Goal: Information Seeking & Learning: Learn about a topic

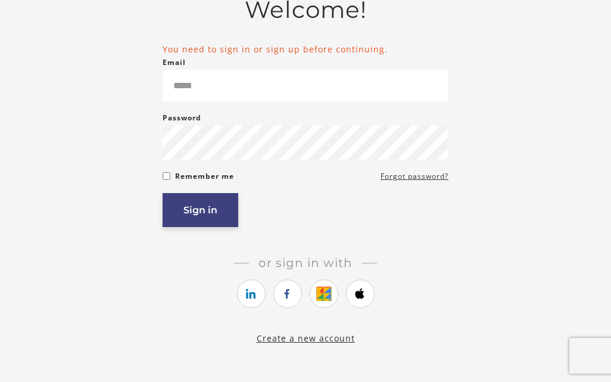
scroll to position [190, 0]
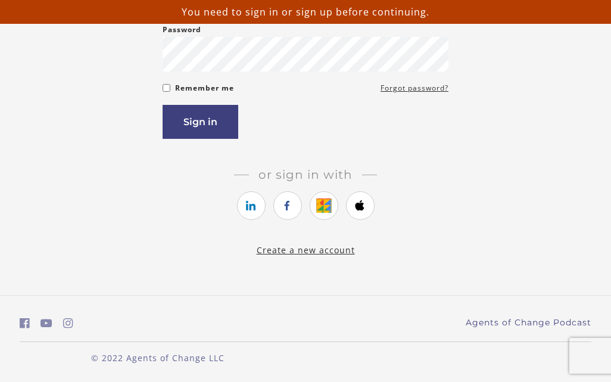
click at [300, 248] on link "Create a new account" at bounding box center [306, 249] width 98 height 11
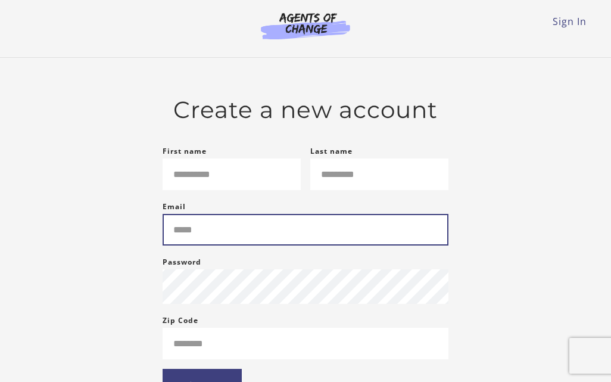
click at [300, 245] on input "Email" at bounding box center [306, 230] width 286 height 32
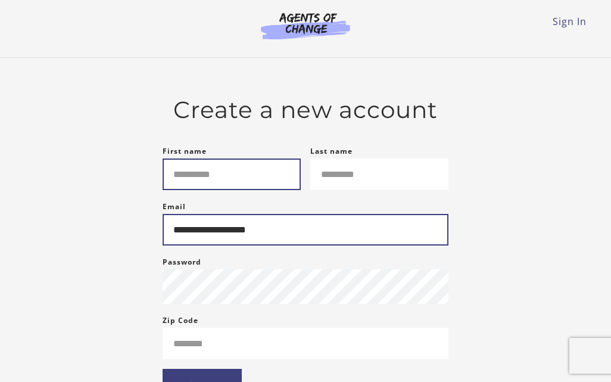
type input "**********"
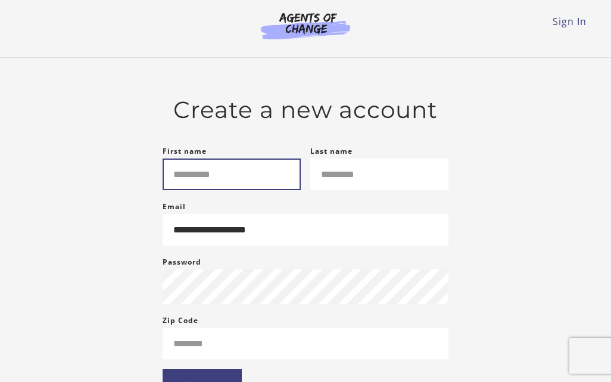
click at [258, 188] on input "First name" at bounding box center [232, 174] width 138 height 32
type input "*****"
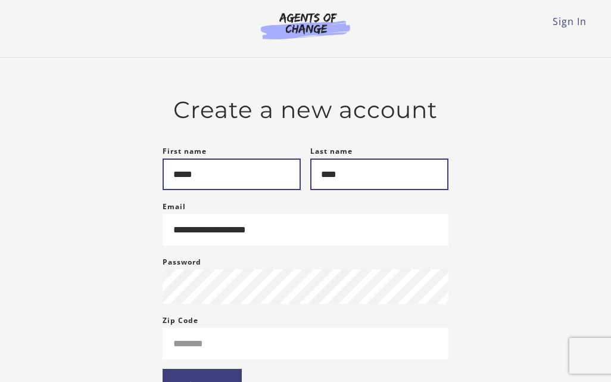
type input "****"
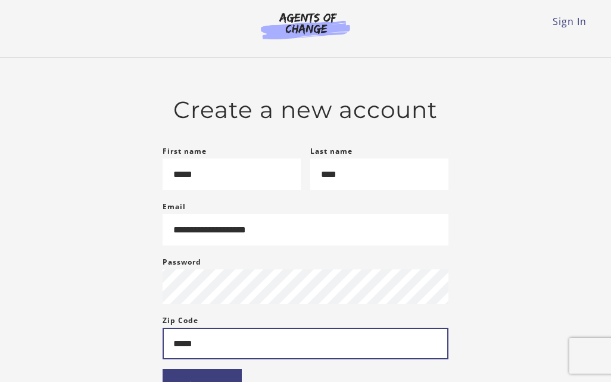
click at [163, 369] on button "Sign up" at bounding box center [202, 386] width 79 height 34
type input "****"
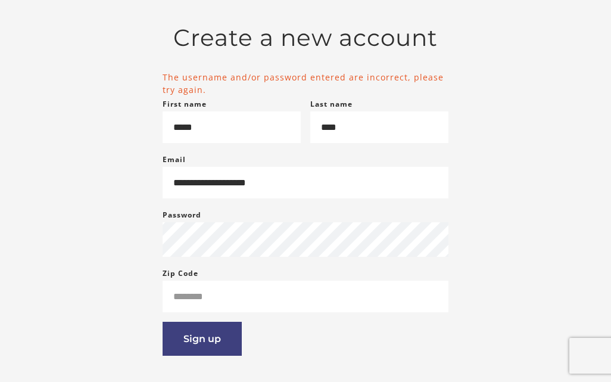
scroll to position [77, 0]
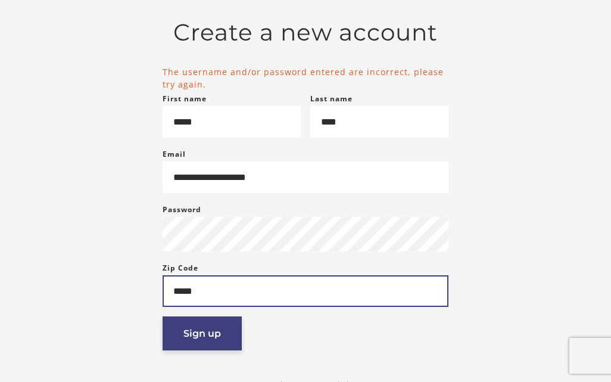
type input "*****"
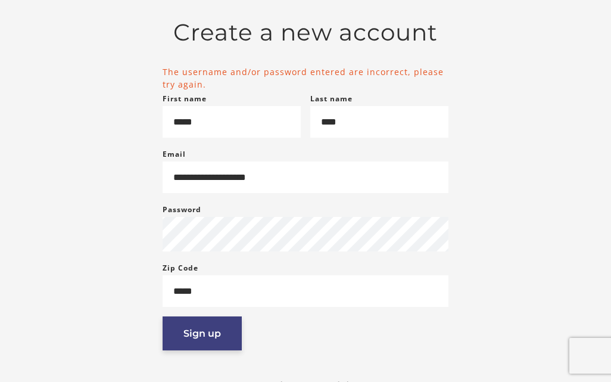
click at [211, 330] on button "Sign up" at bounding box center [202, 333] width 79 height 34
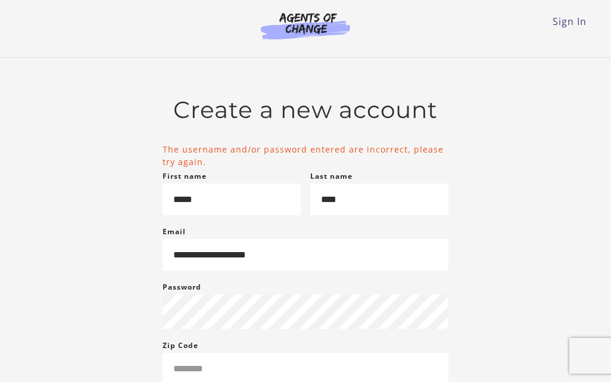
click at [299, 14] on img at bounding box center [305, 25] width 114 height 27
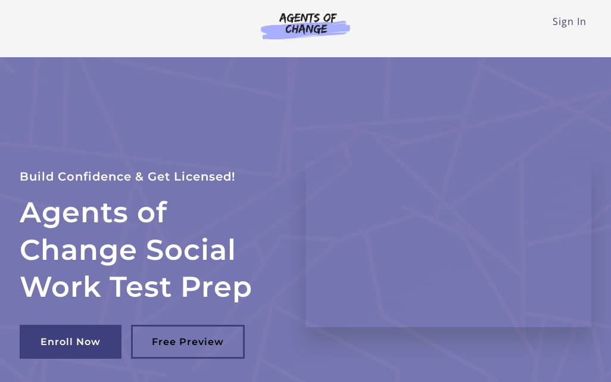
click at [561, 22] on link "Sign In" at bounding box center [570, 21] width 34 height 13
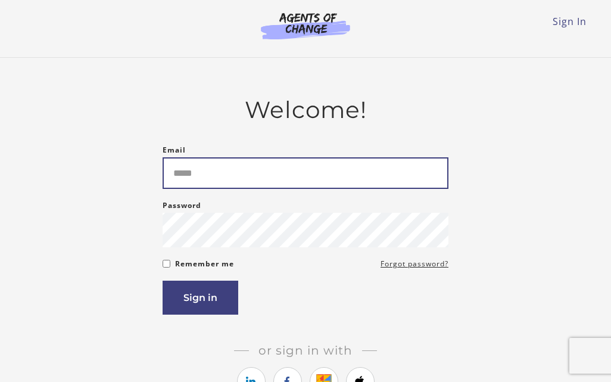
click at [293, 163] on input "Email" at bounding box center [306, 173] width 286 height 32
type input "**********"
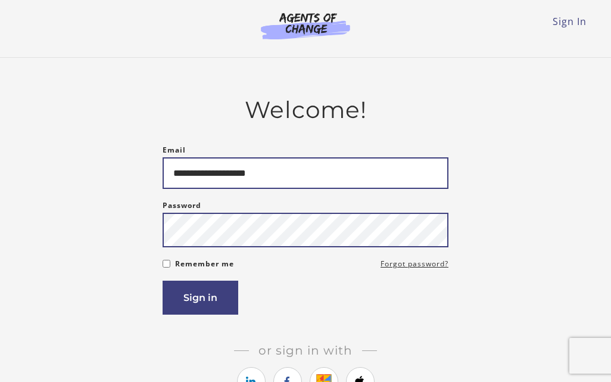
click at [163, 281] on button "Sign in" at bounding box center [201, 298] width 76 height 34
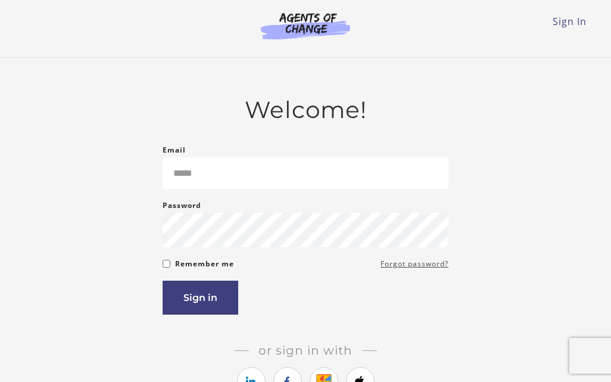
click at [399, 270] on link "Forgot password?" at bounding box center [415, 264] width 68 height 14
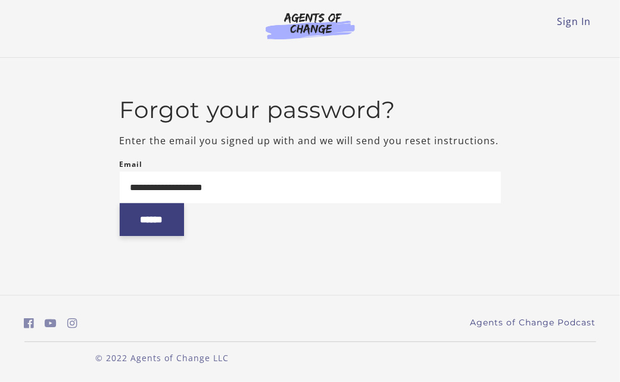
type input "**********"
click at [179, 220] on input "******" at bounding box center [152, 219] width 64 height 33
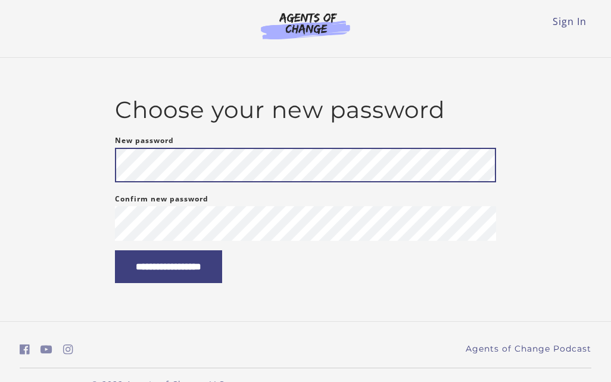
click at [115, 250] on input "**********" at bounding box center [168, 266] width 107 height 33
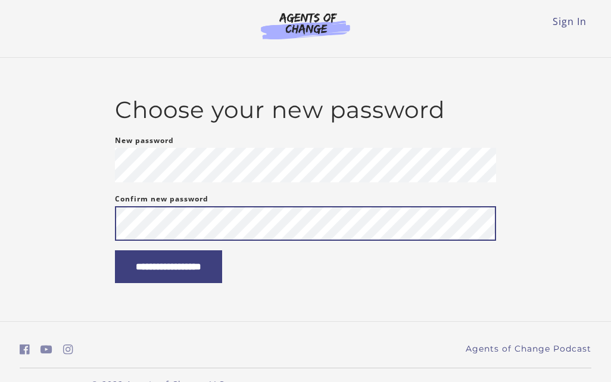
click at [115, 250] on input "**********" at bounding box center [168, 266] width 107 height 33
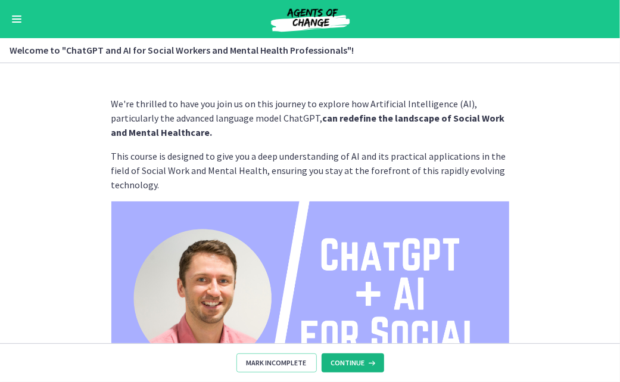
click at [345, 358] on span "Continue" at bounding box center [348, 363] width 34 height 10
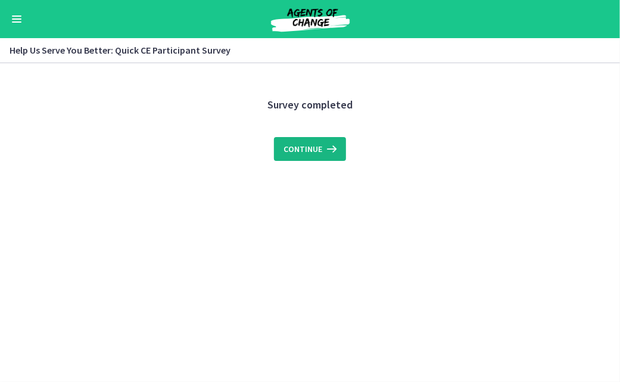
click at [329, 151] on icon at bounding box center [330, 149] width 17 height 14
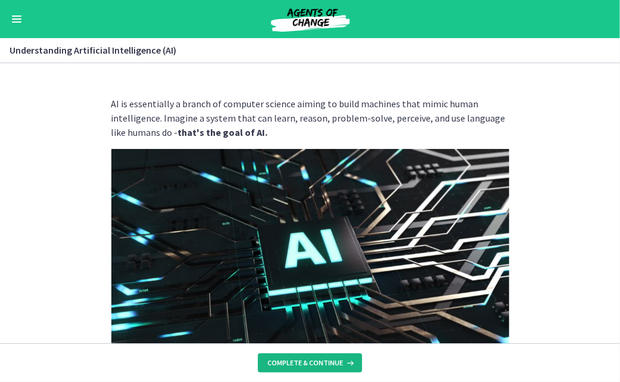
click at [317, 369] on button "Complete & continue" at bounding box center [310, 362] width 104 height 19
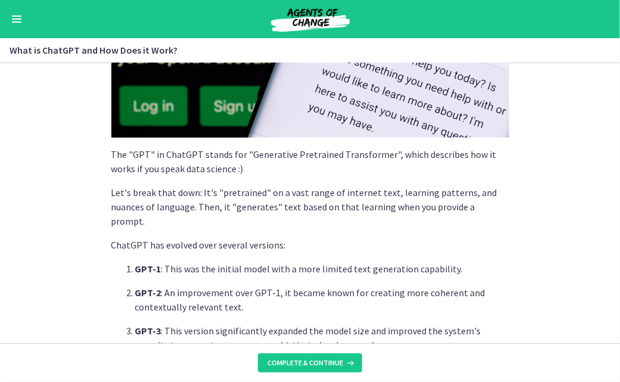
scroll to position [300, 0]
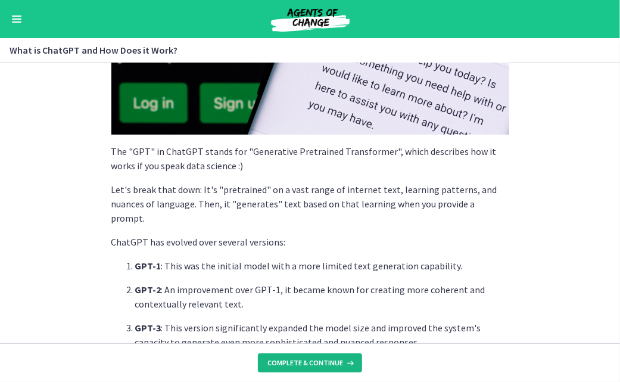
click at [291, 365] on span "Complete & continue" at bounding box center [305, 363] width 76 height 10
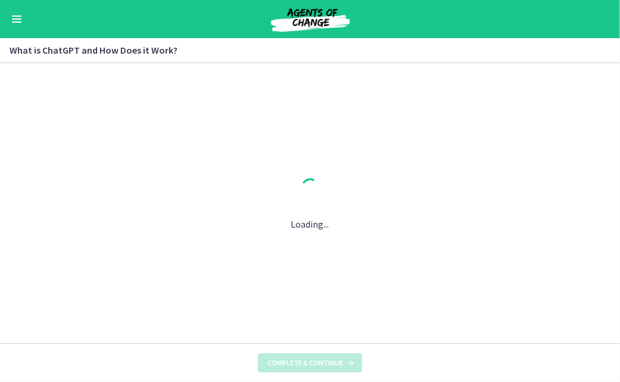
scroll to position [0, 0]
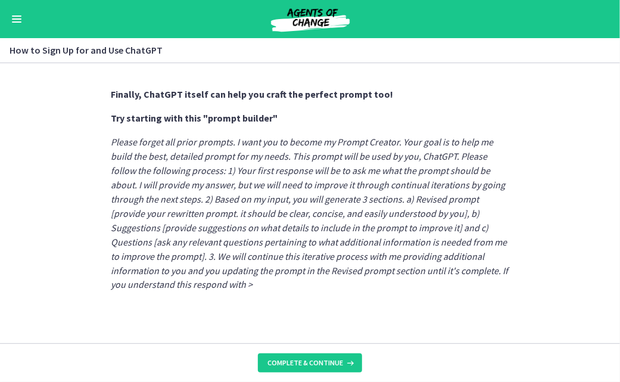
scroll to position [718, 0]
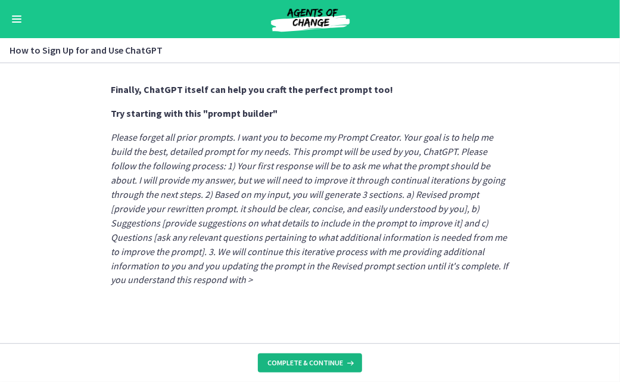
click at [298, 370] on button "Complete & continue" at bounding box center [310, 362] width 104 height 19
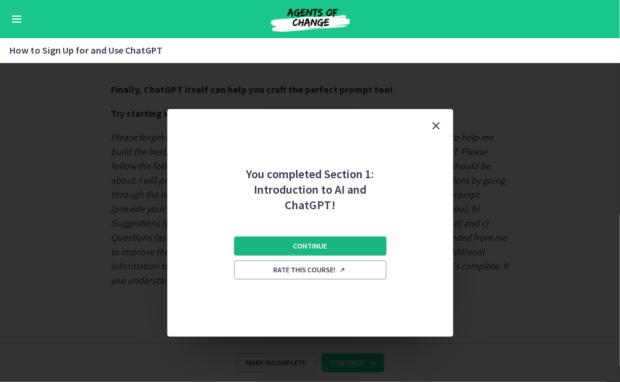
click at [287, 241] on button "Continue" at bounding box center [310, 245] width 152 height 19
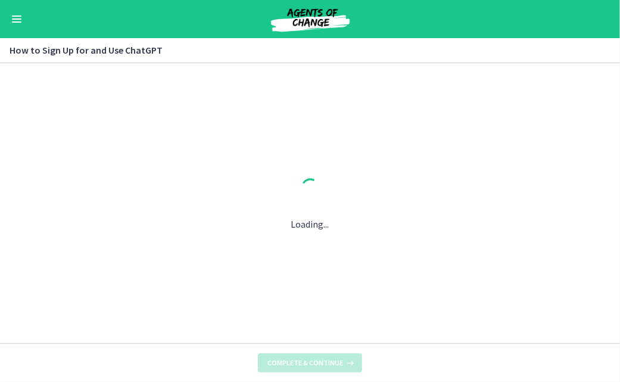
scroll to position [0, 0]
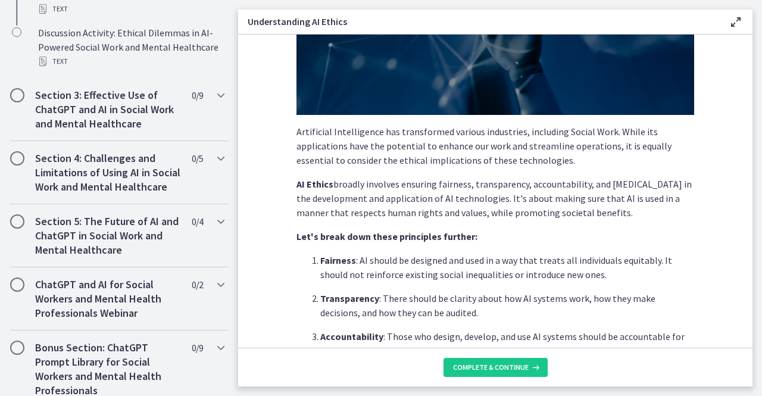
scroll to position [760, 0]
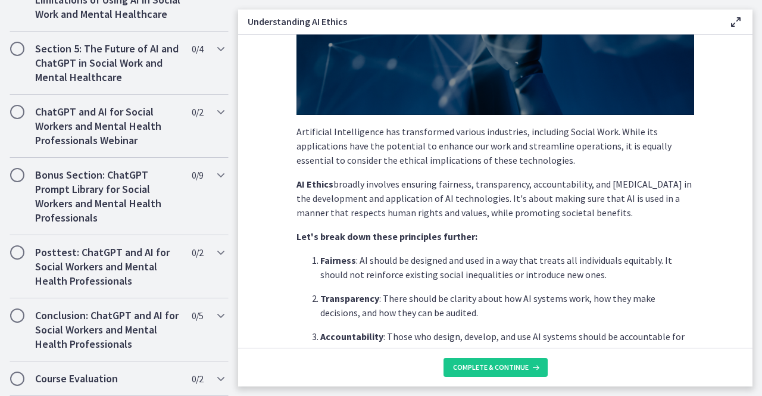
click at [316, 227] on div "Artificial Intelligence has transformed various industries, including Social Wo…" at bounding box center [496, 322] width 398 height 862
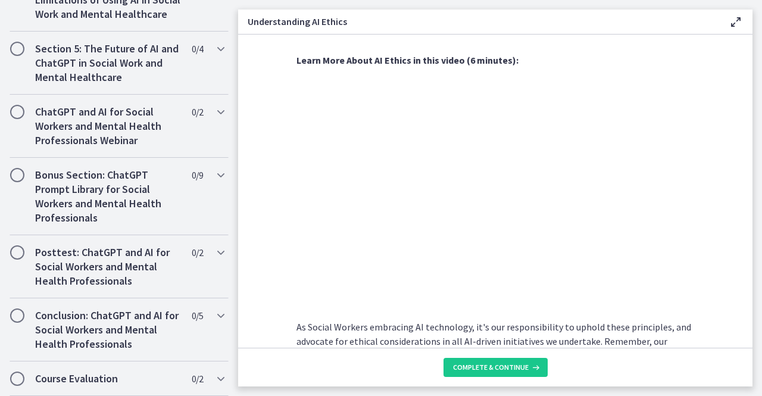
scroll to position [638, 0]
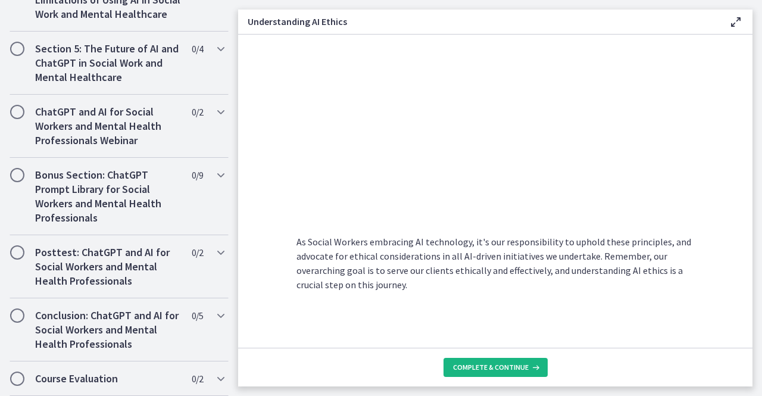
click at [487, 365] on span "Complete & continue" at bounding box center [491, 368] width 76 height 10
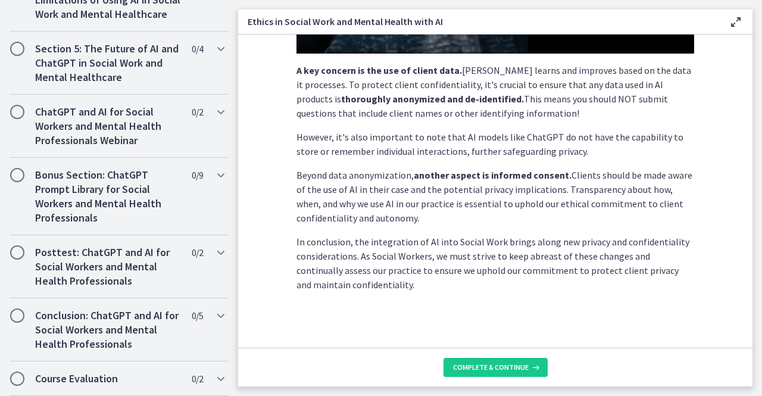
scroll to position [344, 0]
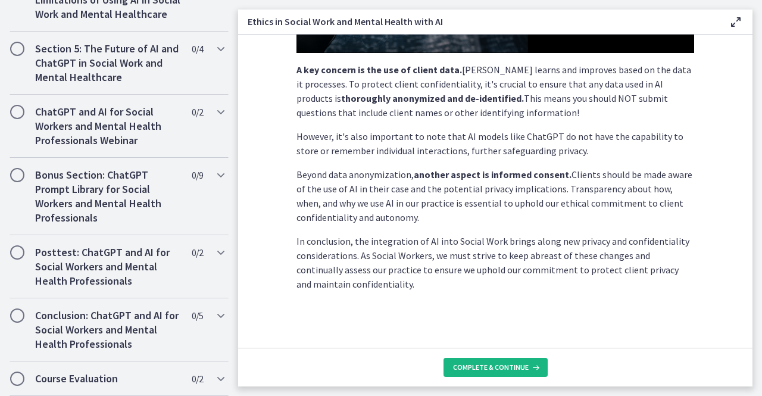
click at [469, 367] on span "Complete & continue" at bounding box center [491, 368] width 76 height 10
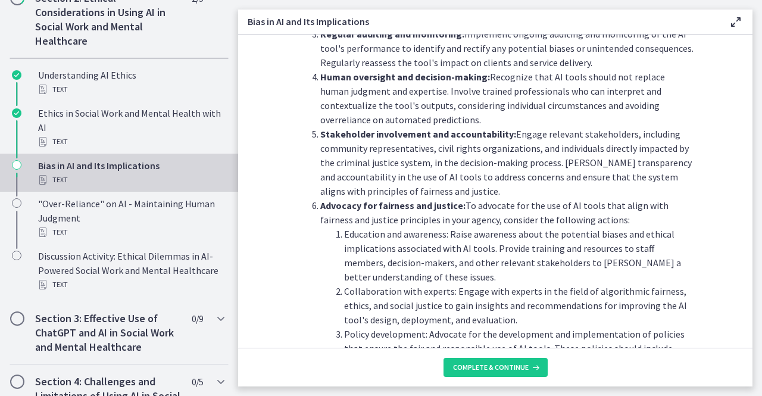
scroll to position [1150, 0]
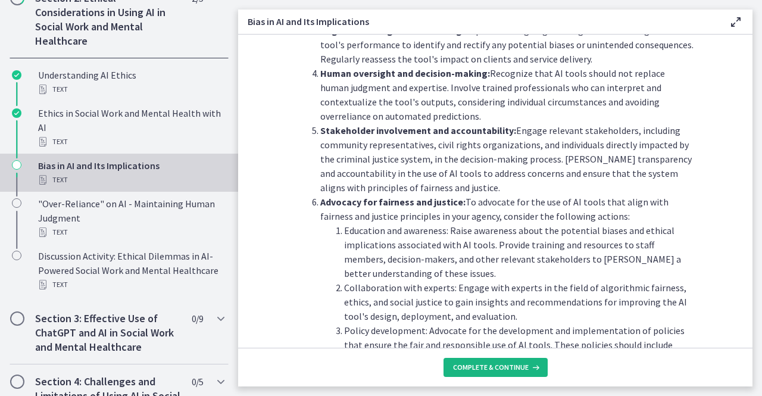
click at [484, 370] on span "Complete & continue" at bounding box center [491, 368] width 76 height 10
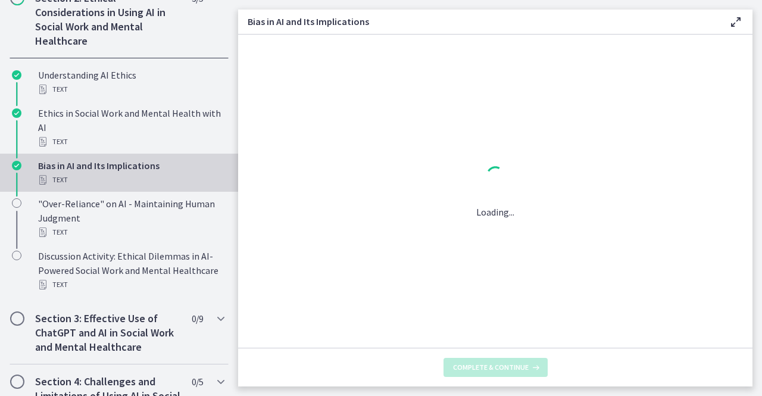
scroll to position [0, 0]
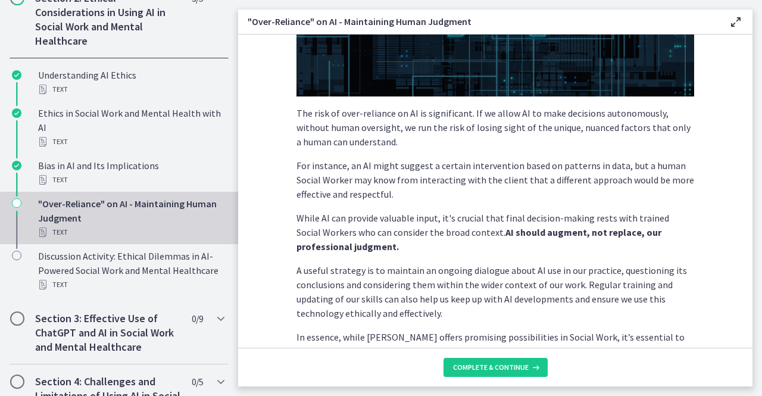
scroll to position [256, 0]
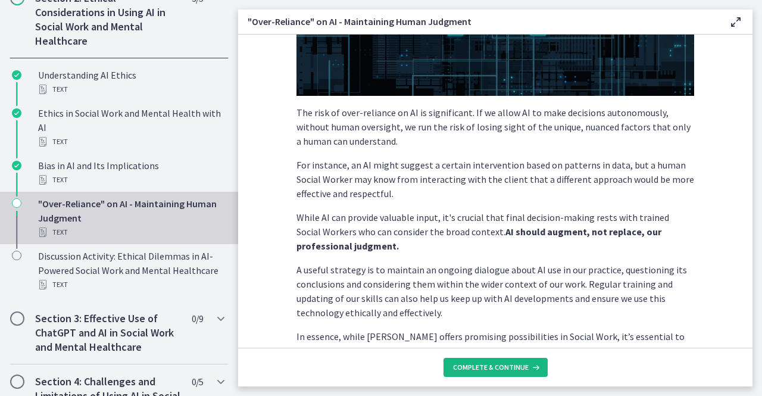
click at [494, 367] on span "Complete & continue" at bounding box center [491, 368] width 76 height 10
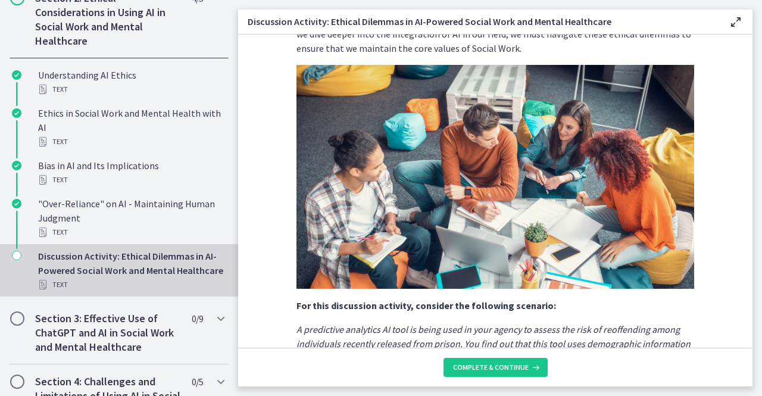
scroll to position [53, 0]
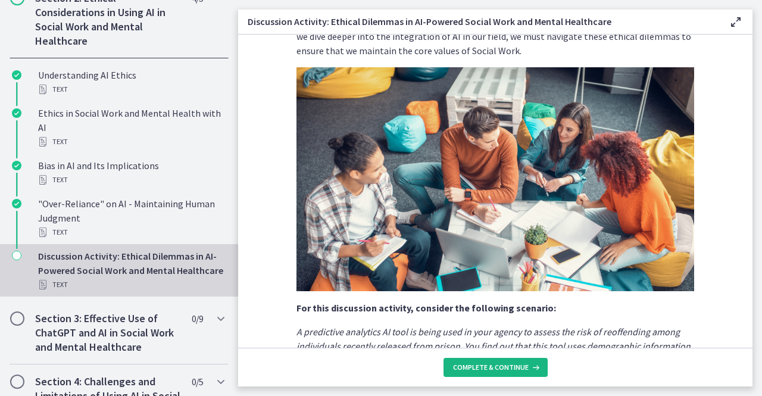
click at [503, 369] on span "Complete & continue" at bounding box center [491, 368] width 76 height 10
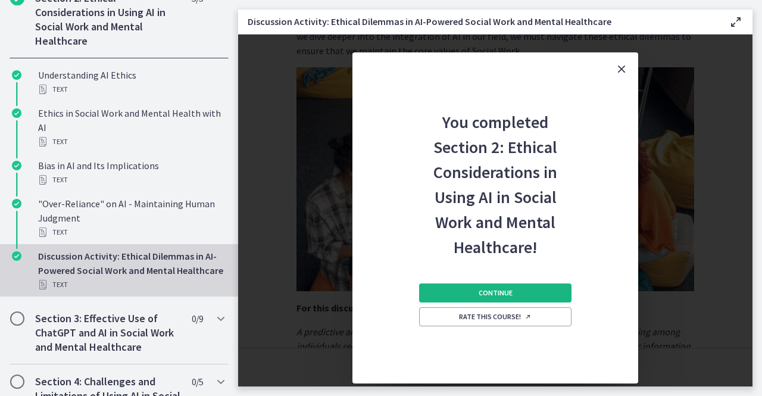
click at [521, 294] on button "Continue" at bounding box center [495, 293] width 152 height 19
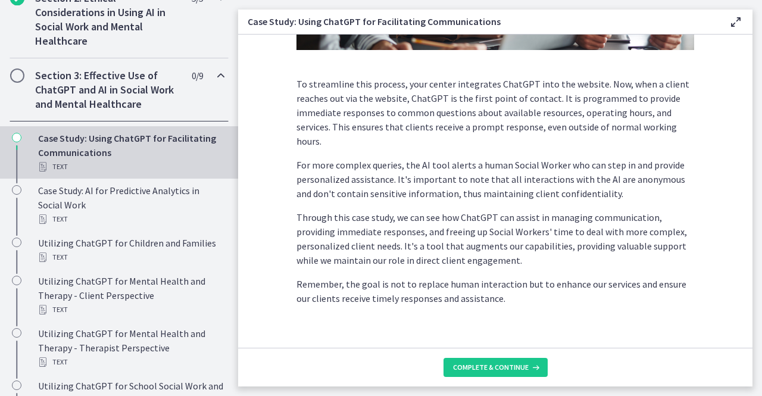
scroll to position [345, 0]
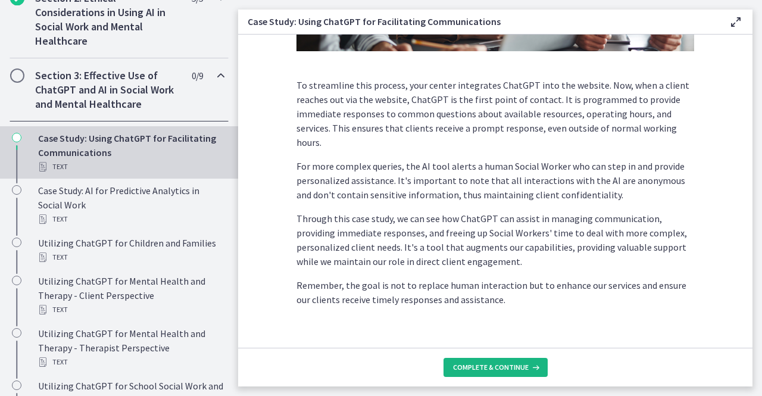
click at [474, 372] on span "Complete & continue" at bounding box center [491, 368] width 76 height 10
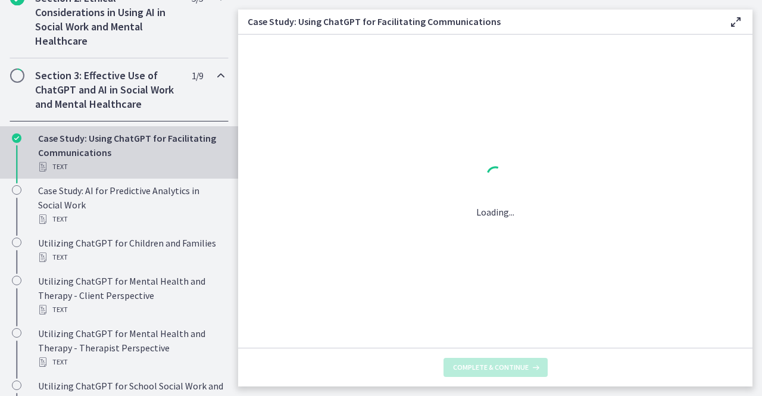
scroll to position [0, 0]
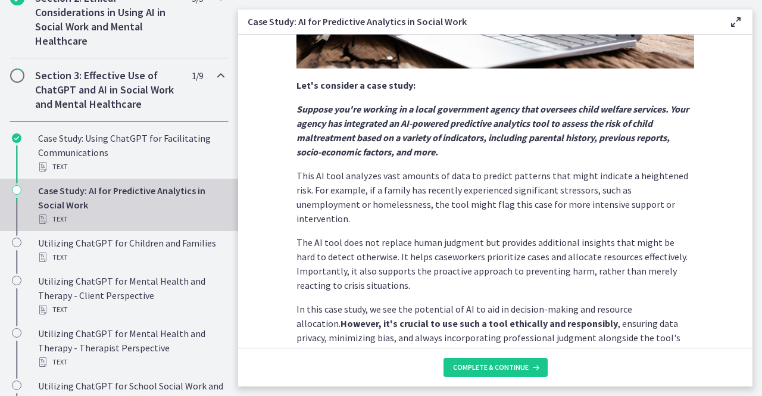
scroll to position [278, 0]
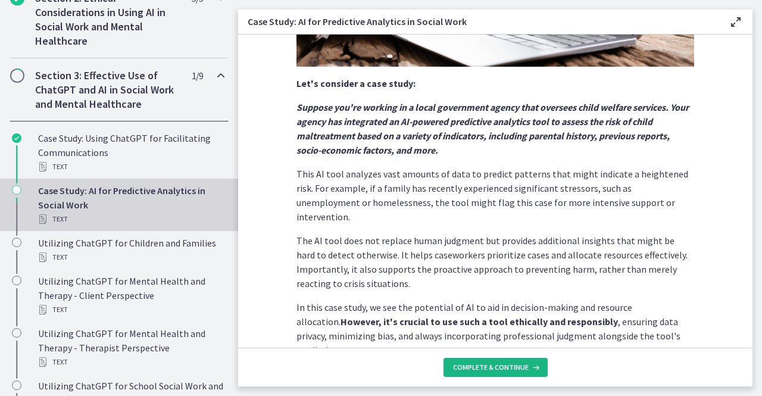
drag, startPoint x: 460, startPoint y: 351, endPoint x: 460, endPoint y: 367, distance: 16.7
click at [460, 367] on footer "Complete & continue" at bounding box center [495, 367] width 515 height 39
click at [460, 367] on span "Complete & continue" at bounding box center [491, 368] width 76 height 10
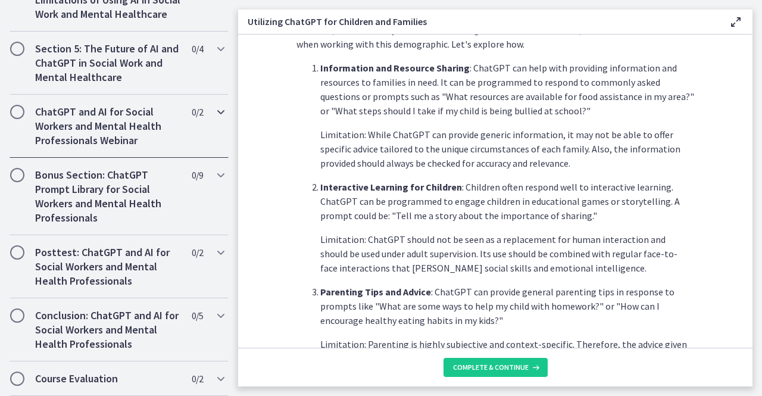
scroll to position [984, 0]
click at [488, 375] on button "Complete & continue" at bounding box center [496, 367] width 104 height 19
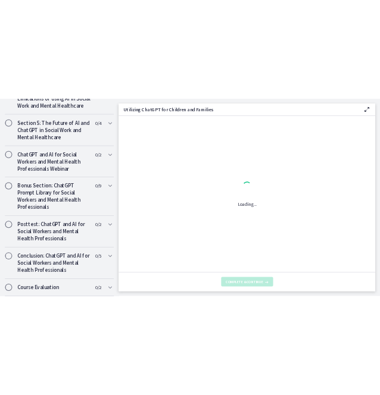
scroll to position [0, 0]
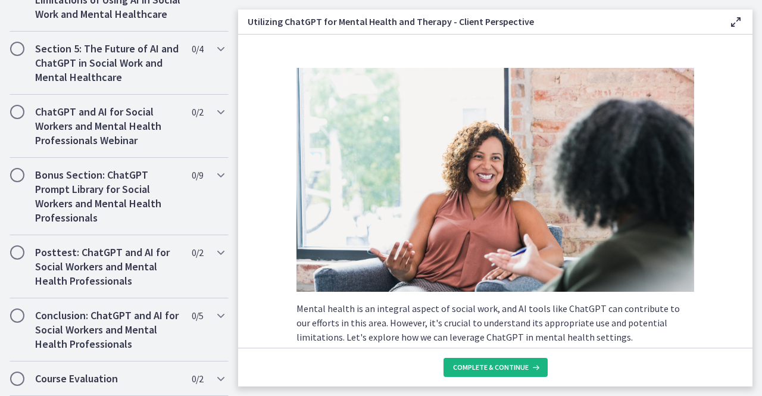
click at [487, 369] on span "Complete & continue" at bounding box center [491, 368] width 76 height 10
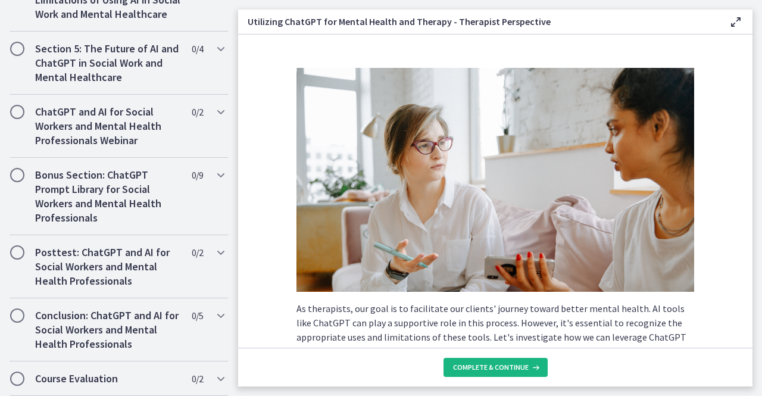
click at [487, 369] on span "Complete & continue" at bounding box center [491, 368] width 76 height 10
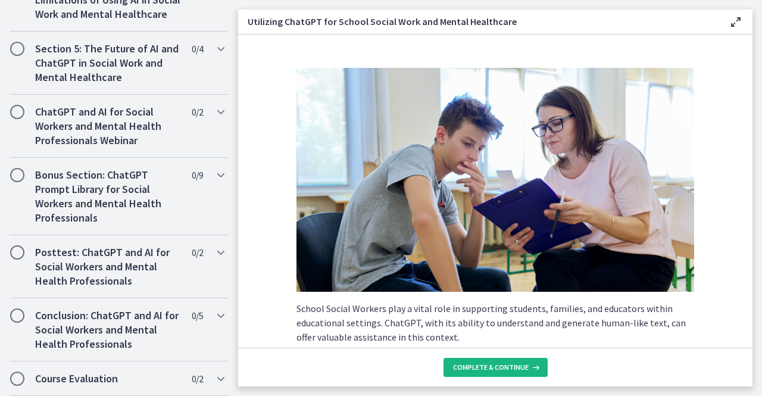
click at [487, 369] on span "Complete & continue" at bounding box center [491, 368] width 76 height 10
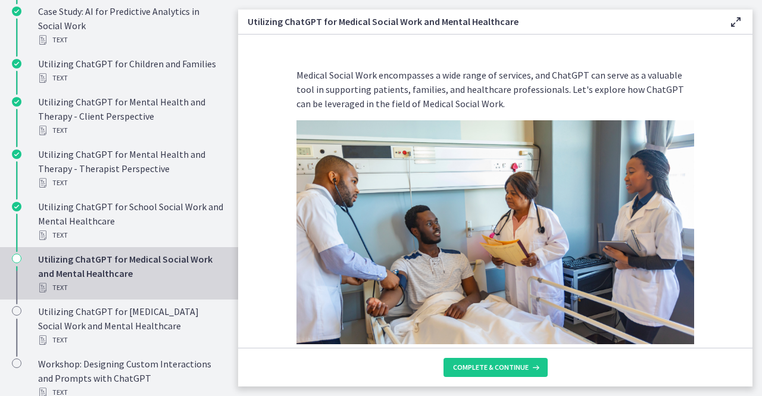
scroll to position [536, 0]
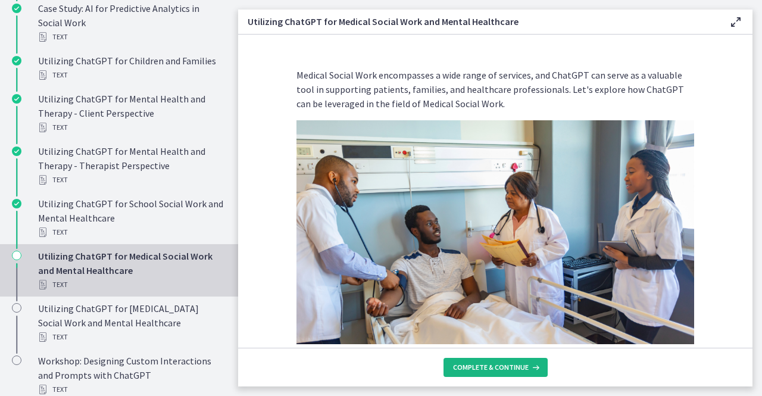
click at [478, 364] on span "Complete & continue" at bounding box center [491, 368] width 76 height 10
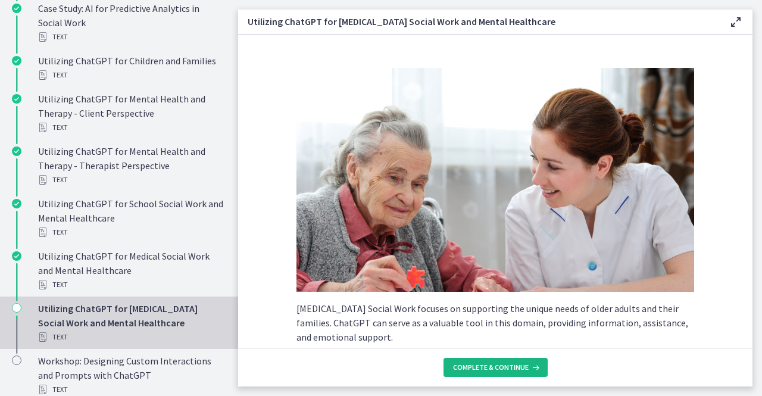
click at [478, 364] on span "Complete & continue" at bounding box center [491, 368] width 76 height 10
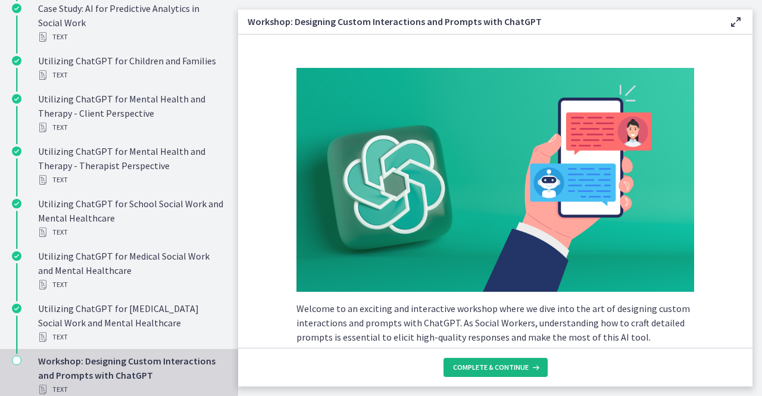
click at [478, 364] on span "Complete & continue" at bounding box center [491, 368] width 76 height 10
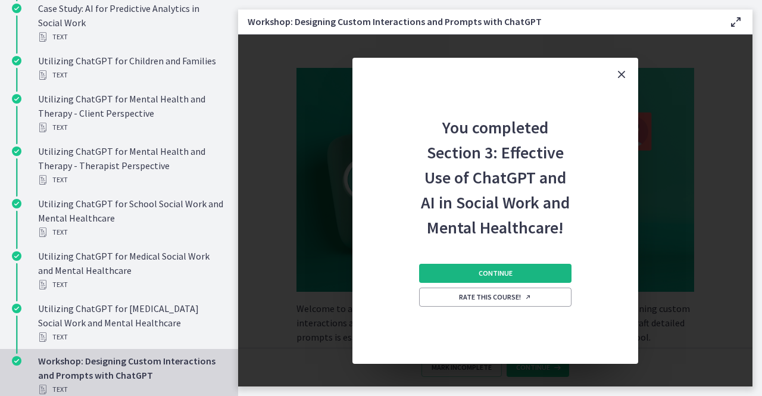
click at [507, 270] on span "Continue" at bounding box center [496, 274] width 34 height 10
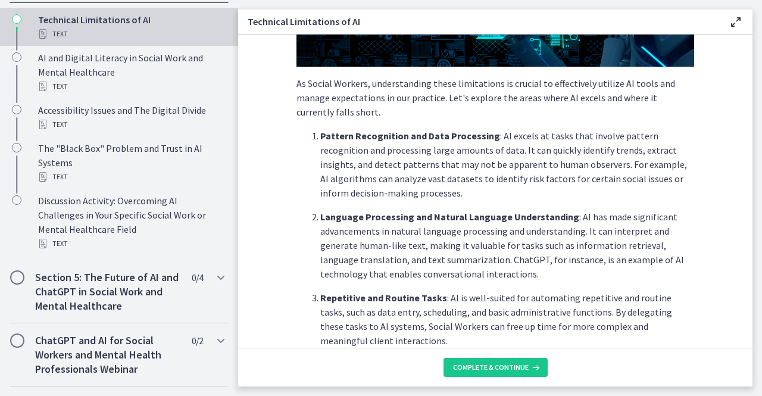
scroll to position [225, 0]
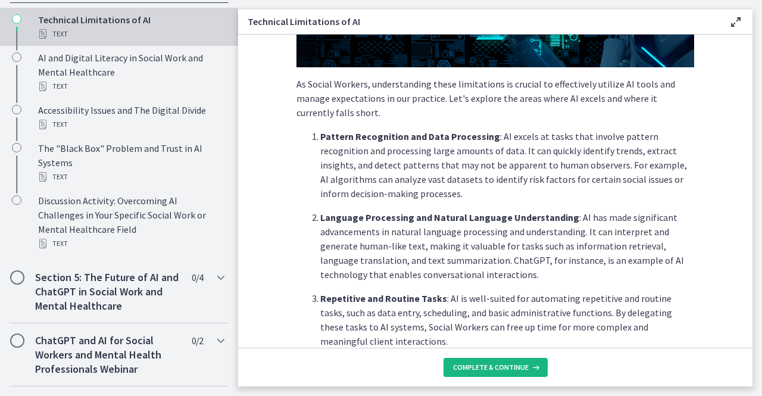
click at [476, 365] on span "Complete & continue" at bounding box center [491, 368] width 76 height 10
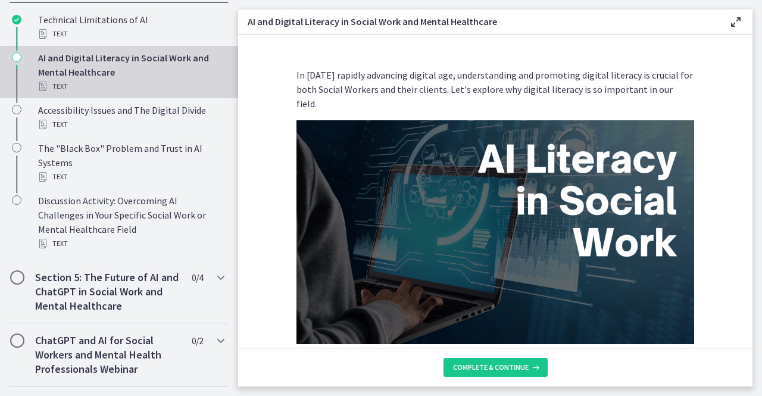
click at [501, 354] on footer "Complete & continue" at bounding box center [495, 367] width 515 height 39
click at [505, 359] on button "Complete & continue" at bounding box center [496, 367] width 104 height 19
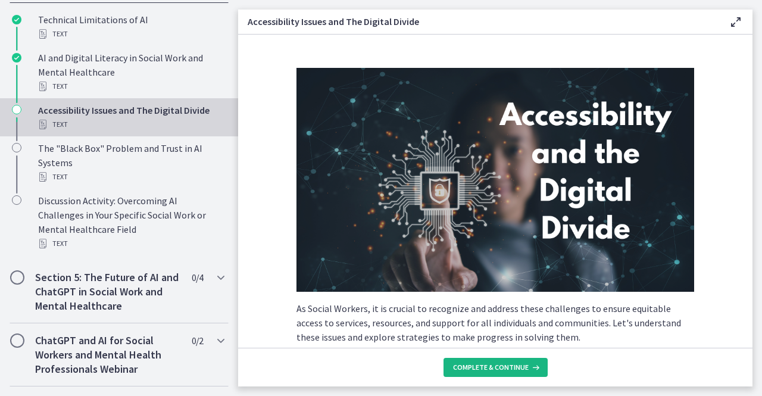
click at [500, 363] on span "Complete & continue" at bounding box center [491, 368] width 76 height 10
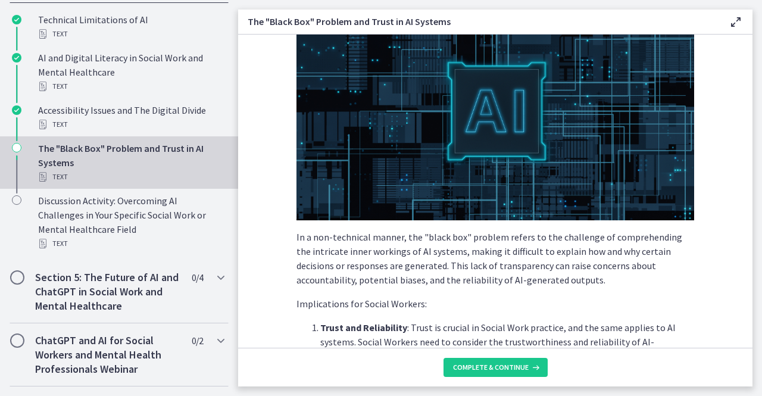
scroll to position [223, 0]
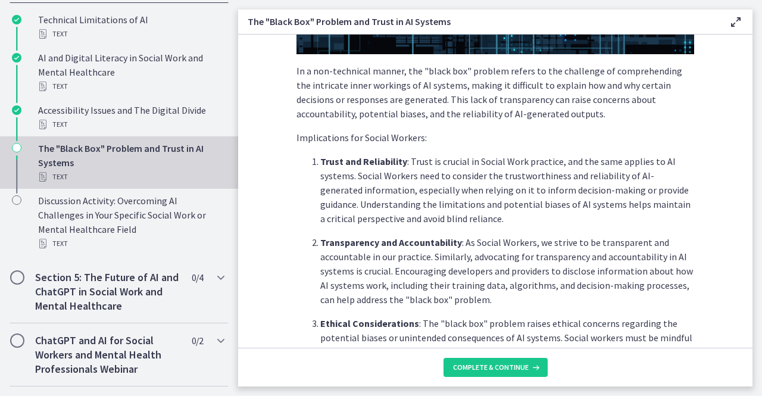
click at [490, 325] on p "Ethical Considerations : The "black box" problem raises ethical concerns regard…" at bounding box center [507, 351] width 374 height 71
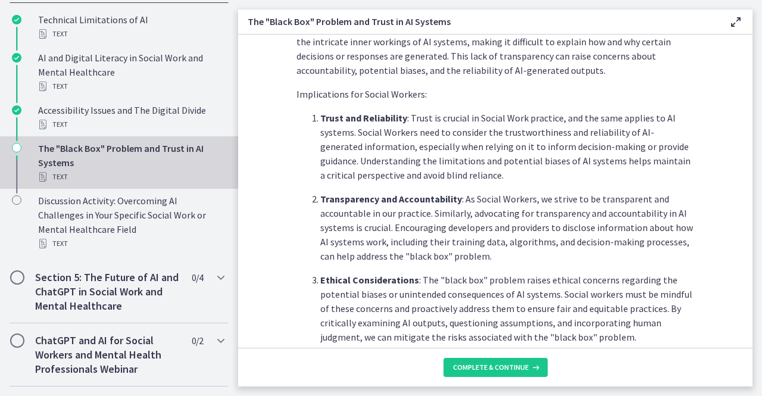
scroll to position [348, 0]
click at [530, 365] on icon at bounding box center [535, 368] width 12 height 10
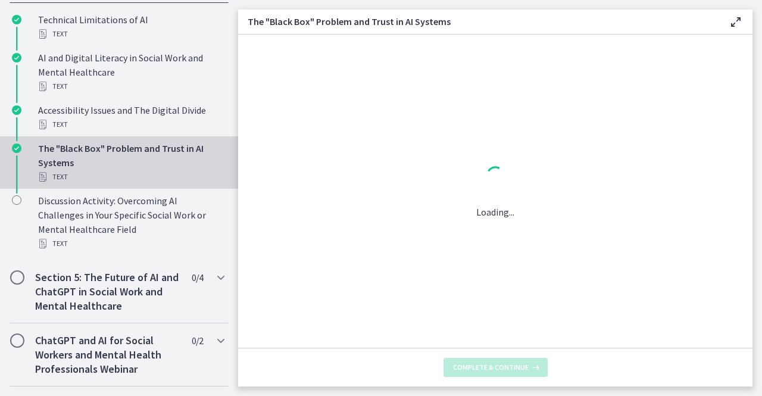
scroll to position [0, 0]
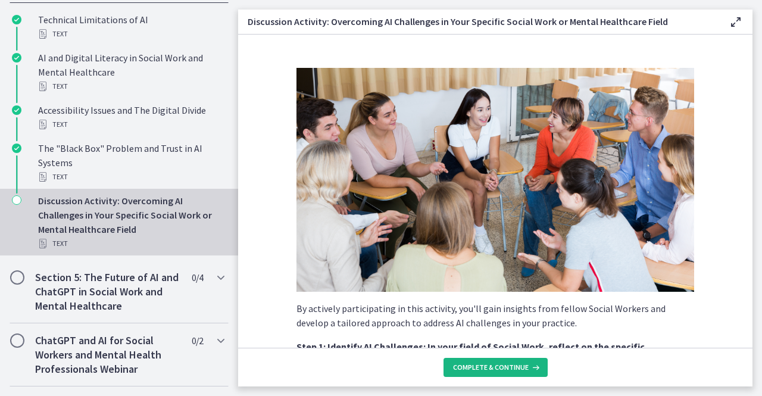
click at [499, 367] on span "Complete & continue" at bounding box center [491, 368] width 76 height 10
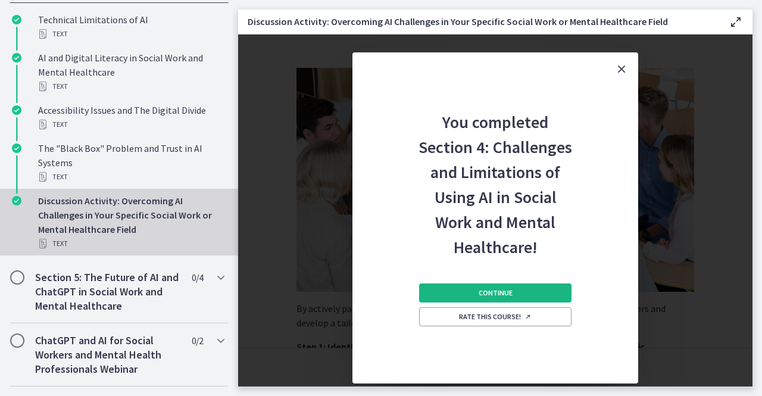
click at [512, 297] on button "Continue" at bounding box center [495, 293] width 152 height 19
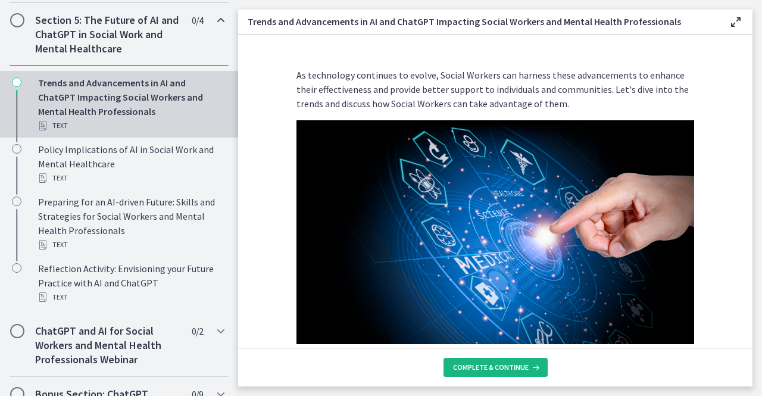
click at [500, 364] on span "Complete & continue" at bounding box center [491, 368] width 76 height 10
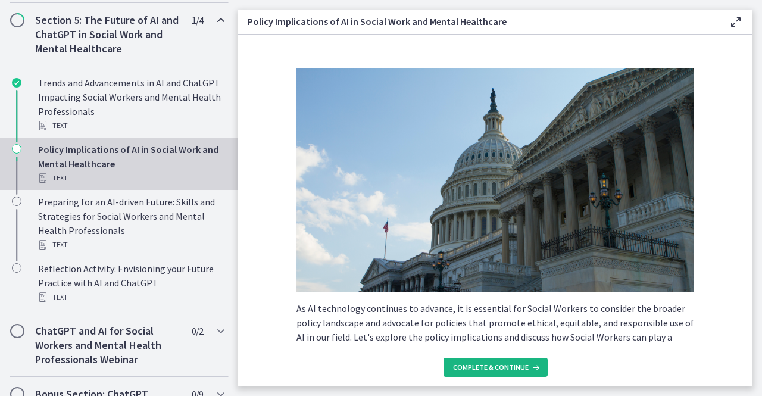
drag, startPoint x: 500, startPoint y: 364, endPoint x: 497, endPoint y: 345, distance: 19.4
click at [497, 345] on div "As AI technology continues to advance, it is essential for Social Workers to co…" at bounding box center [495, 211] width 515 height 352
